Goal: Task Accomplishment & Management: Manage account settings

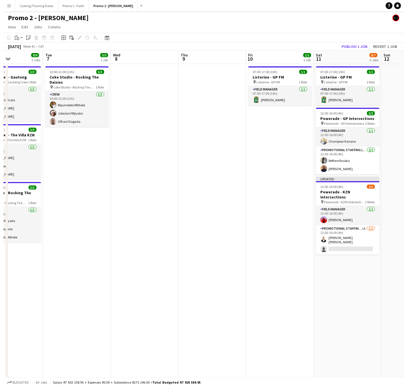
scroll to position [0, 179]
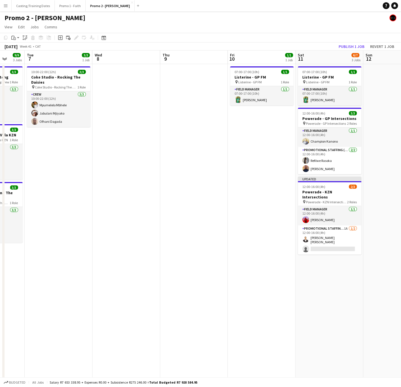
click at [5, 5] on app-icon "Menu" at bounding box center [5, 5] width 5 height 5
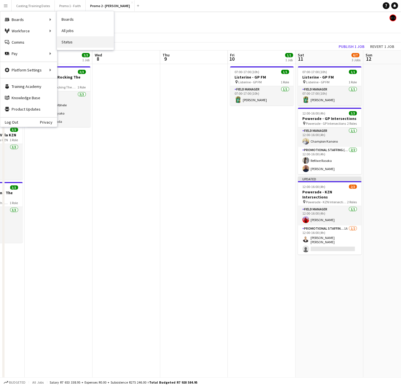
click at [76, 40] on link "Status" at bounding box center [85, 41] width 57 height 11
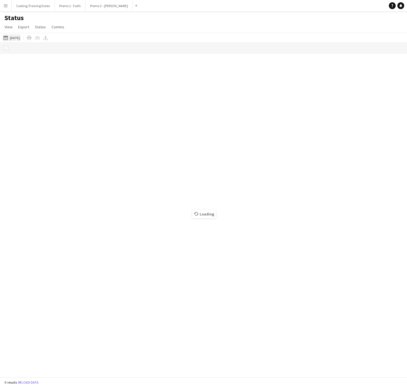
click at [19, 36] on button "[DATE] to [DATE] [DATE]" at bounding box center [11, 37] width 19 height 7
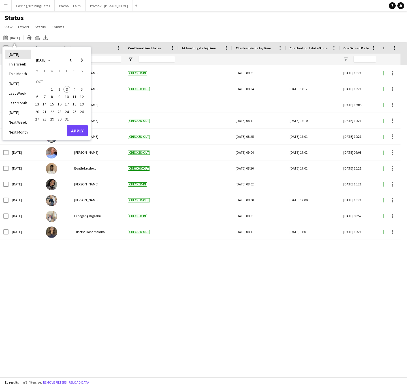
click at [24, 57] on li "[DATE]" at bounding box center [18, 55] width 26 height 10
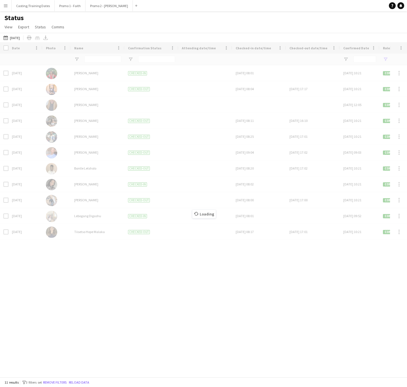
type input "***"
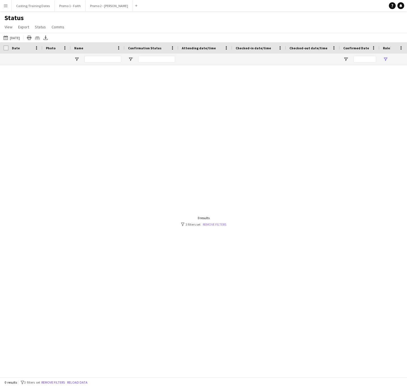
click at [205, 224] on link "Remove filters" at bounding box center [215, 224] width 24 height 4
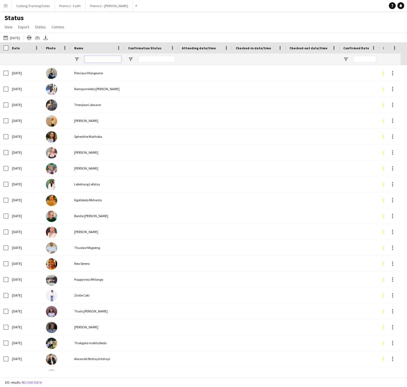
click at [106, 59] on input "Name Filter Input" at bounding box center [102, 59] width 37 height 7
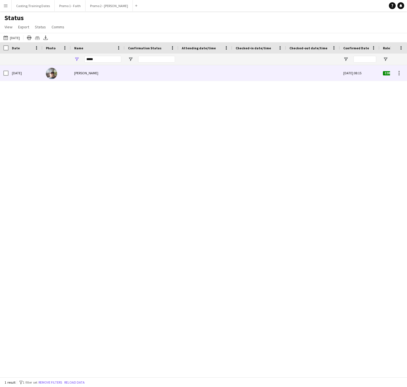
click at [256, 73] on div at bounding box center [259, 73] width 47 height 16
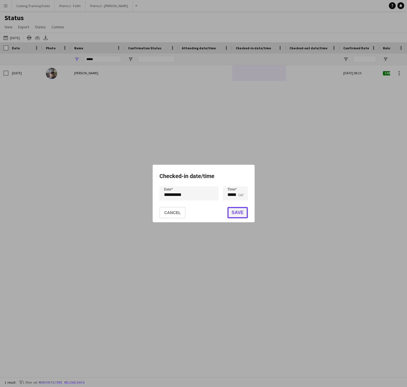
click at [235, 211] on button "Save" at bounding box center [237, 212] width 20 height 11
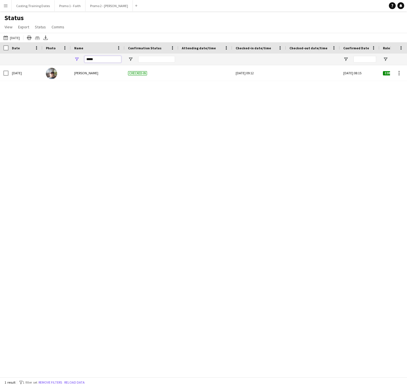
click at [107, 61] on input "*****" at bounding box center [102, 59] width 37 height 7
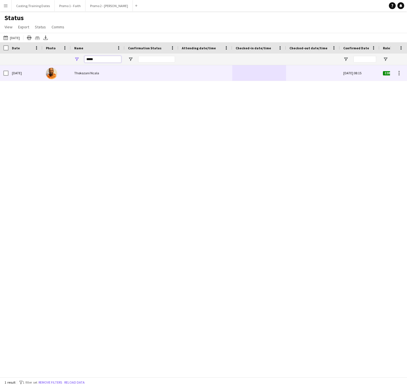
type input "*****"
click at [258, 76] on div at bounding box center [259, 73] width 47 height 16
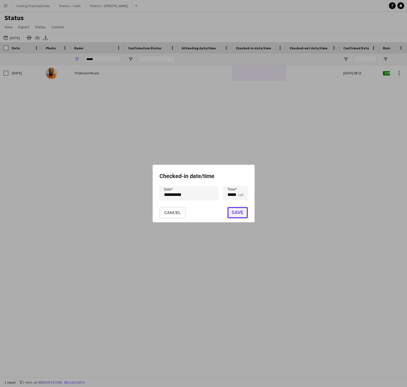
click at [240, 210] on button "Save" at bounding box center [237, 212] width 20 height 11
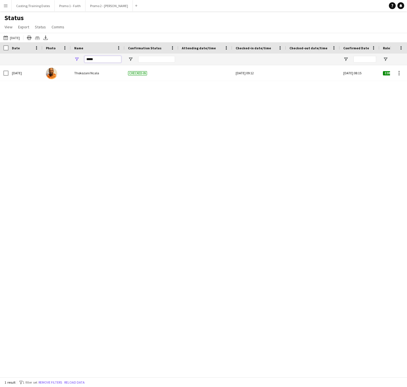
click at [94, 56] on input "*****" at bounding box center [102, 59] width 37 height 7
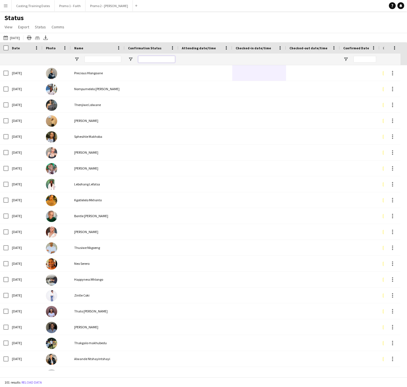
click at [141, 58] on input "Confirmation Status Filter Input" at bounding box center [156, 59] width 37 height 7
click at [99, 6] on button "Promo 2 - [PERSON_NAME]" at bounding box center [109, 5] width 47 height 11
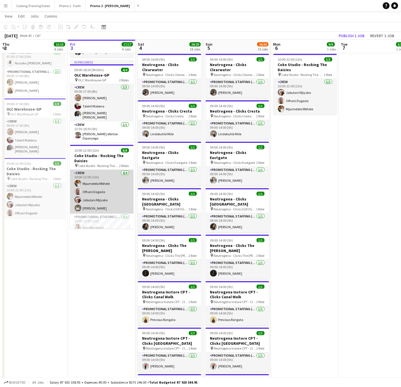
scroll to position [30, 0]
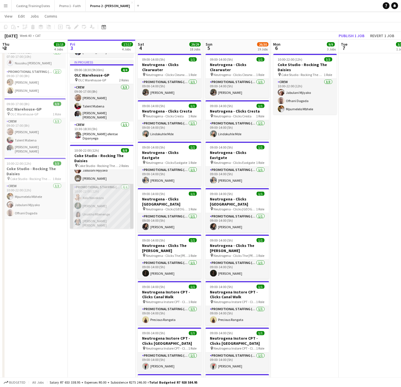
click at [99, 202] on app-card-role "Promotional Staffing (Brand Ambassadors) [DATE] 10:00-22:00 (12h) Xola Novokoza…" at bounding box center [101, 207] width 63 height 46
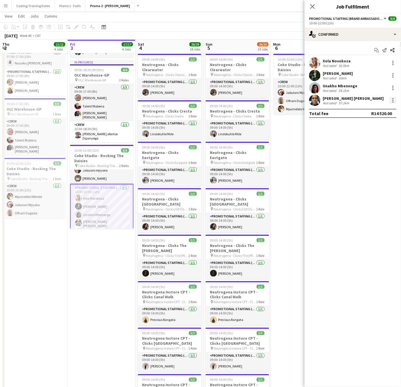
click at [393, 101] on div at bounding box center [392, 101] width 1 height 1
click at [366, 165] on span "Remove" at bounding box center [365, 165] width 17 height 5
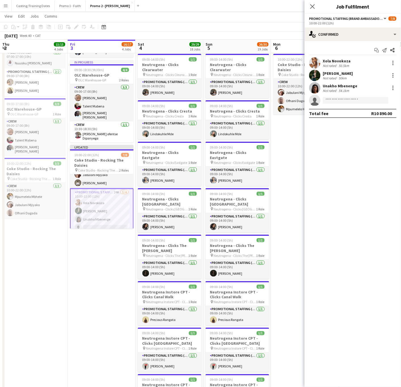
drag, startPoint x: 330, startPoint y: 96, endPoint x: 332, endPoint y: 97, distance: 2.9
click at [330, 96] on app-invite-slot "single-neutral-actions" at bounding box center [352, 100] width 96 height 11
click at [335, 98] on input at bounding box center [356, 100] width 66 height 7
type input "*****"
click at [350, 107] on span "Mpelo Kweleta" at bounding box center [340, 108] width 26 height 5
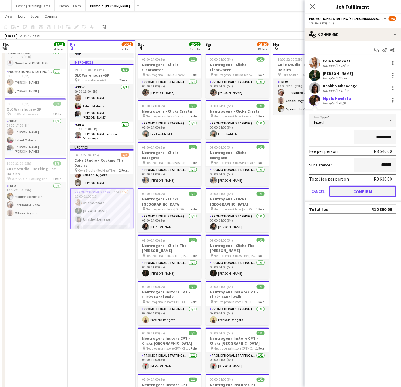
click at [353, 187] on button "Confirm" at bounding box center [362, 191] width 67 height 11
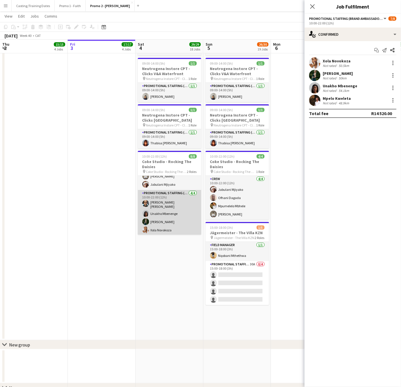
click at [173, 211] on app-card-role "Promotional Staffing (Brand Ambassadors) [DATE] 10:00-22:00 (12h) [PERSON_NAME]…" at bounding box center [169, 213] width 63 height 46
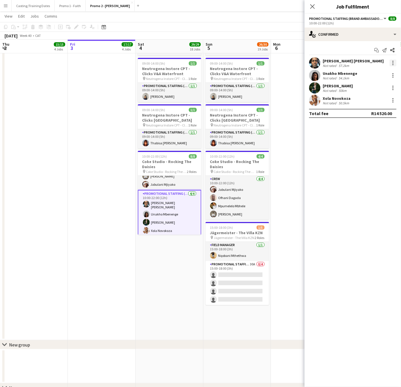
click at [394, 62] on div at bounding box center [392, 63] width 7 height 7
click at [370, 127] on span "Remove" at bounding box center [365, 127] width 17 height 5
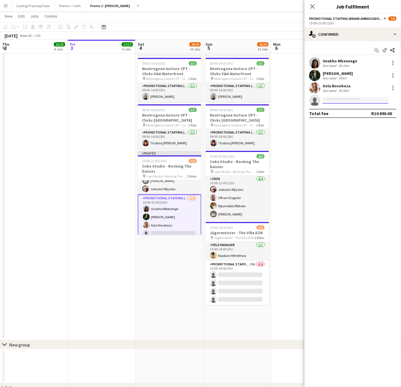
click at [352, 101] on input at bounding box center [356, 100] width 66 height 7
type input "*****"
click at [339, 107] on span "Mpelo Kweleta" at bounding box center [340, 108] width 26 height 5
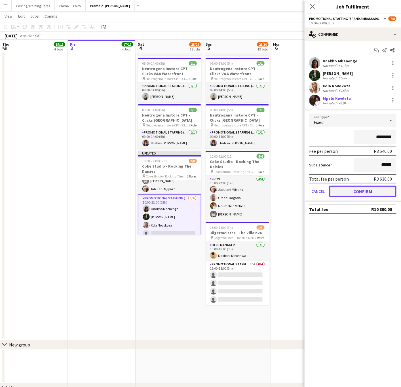
click at [372, 186] on button "Confirm" at bounding box center [362, 191] width 67 height 11
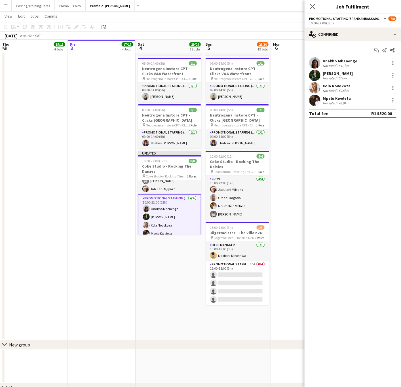
click at [315, 4] on app-icon "Close pop-in" at bounding box center [312, 7] width 8 height 8
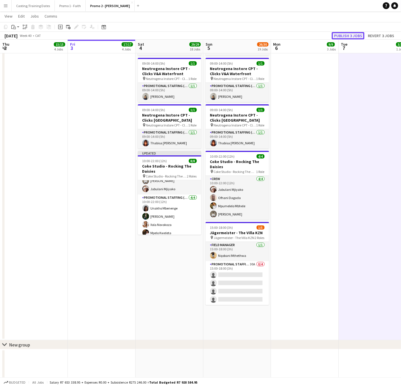
click at [352, 35] on button "Publish 3 jobs" at bounding box center [348, 35] width 33 height 7
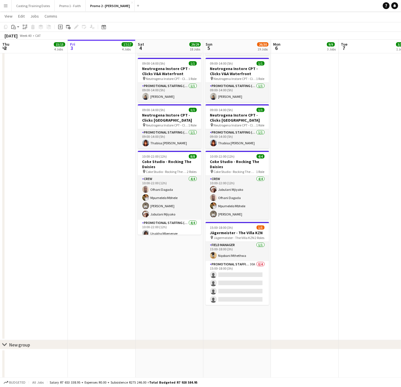
scroll to position [0, 0]
